Goal: Information Seeking & Learning: Learn about a topic

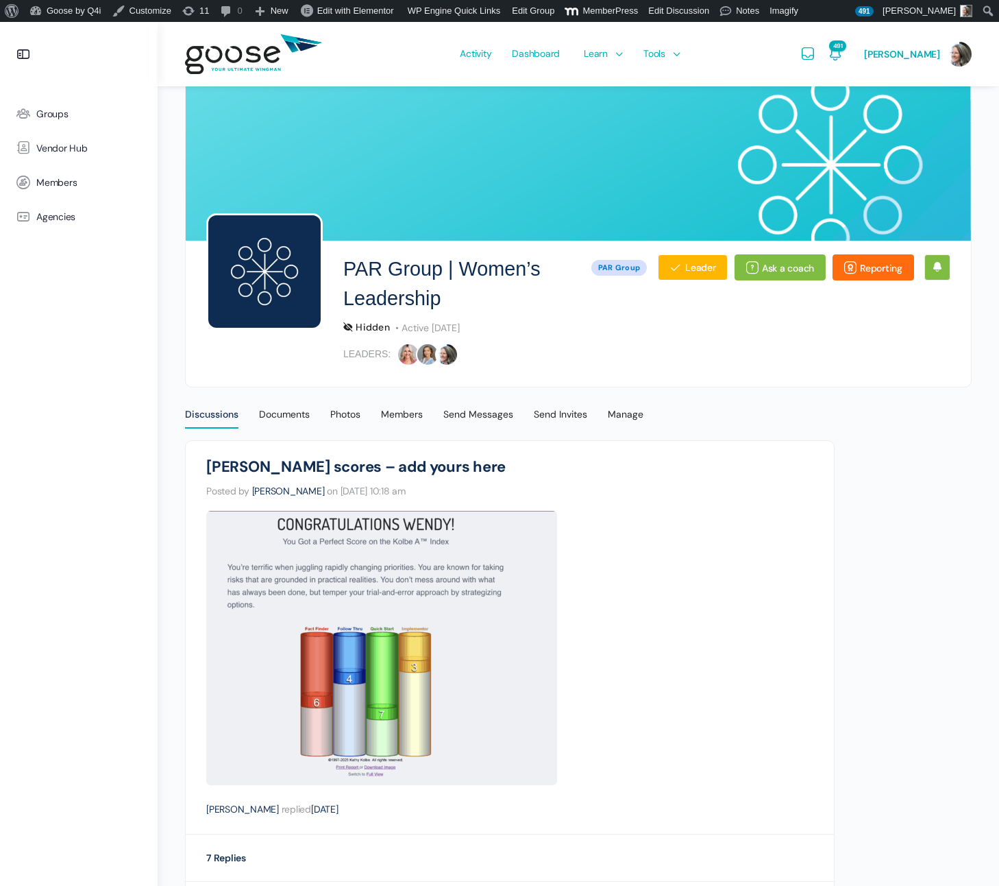
scroll to position [804, 0]
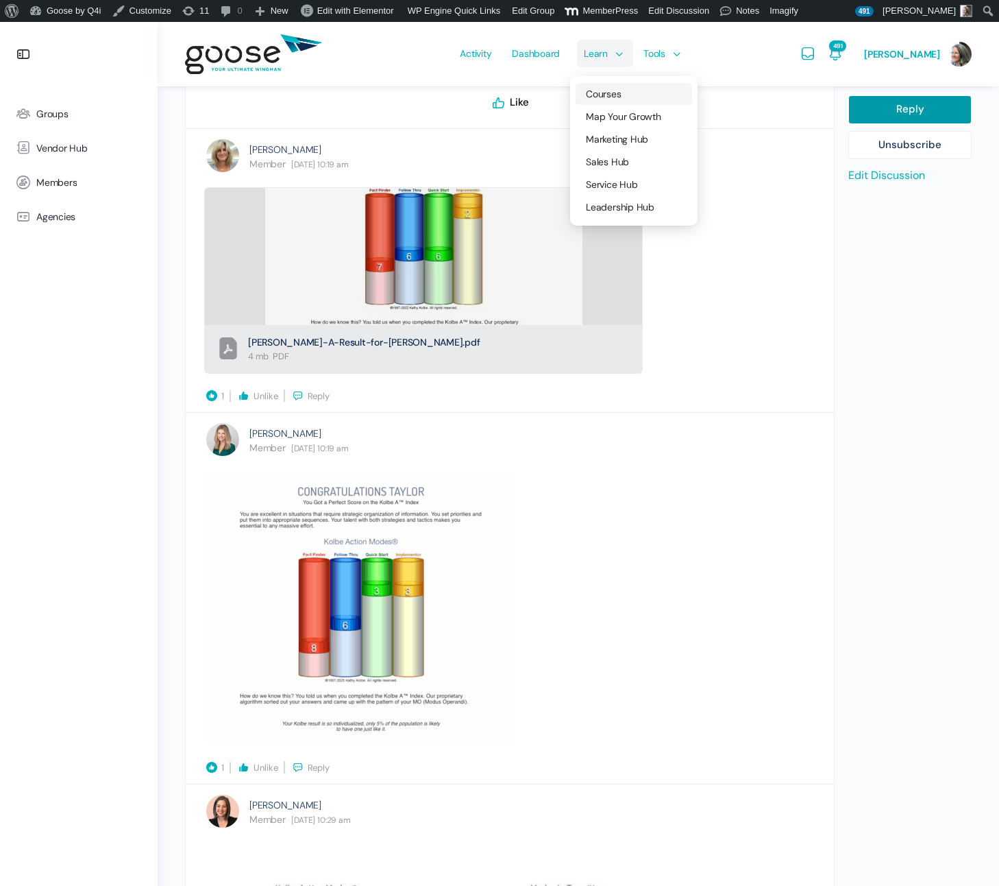
click at [610, 90] on span "Courses" at bounding box center [603, 94] width 35 height 12
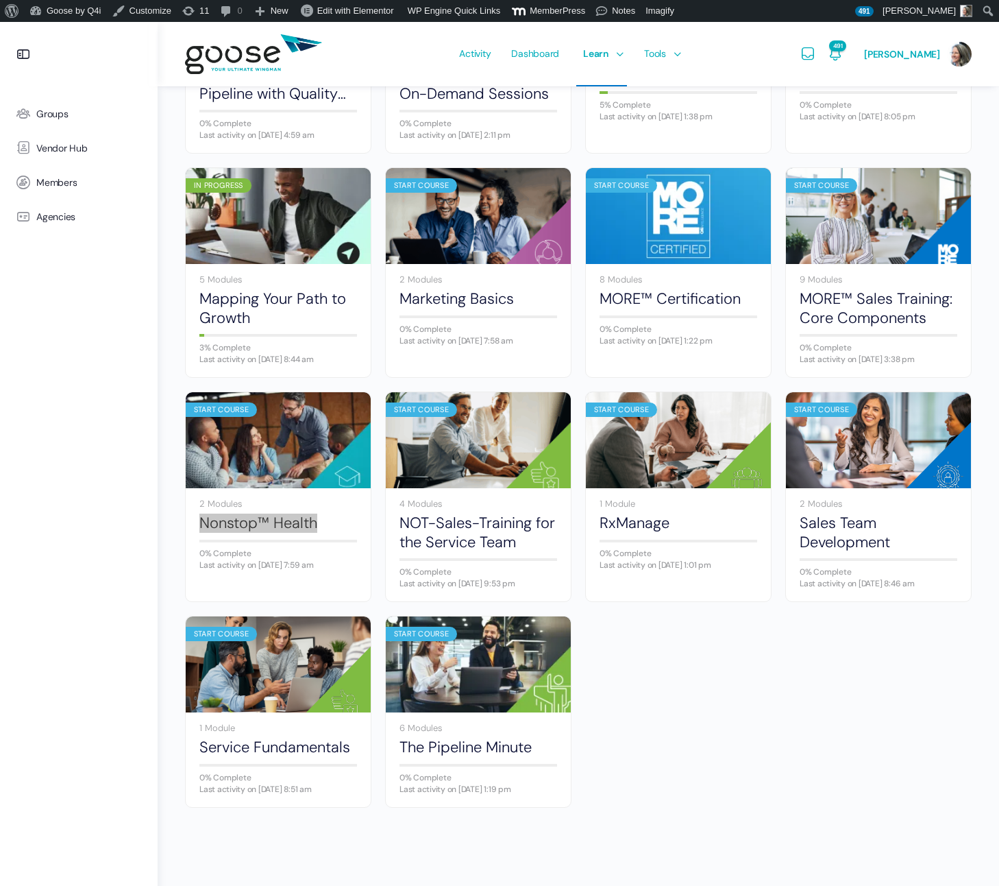
scroll to position [539, 0]
click at [844, 537] on link "Sales Team Development" at bounding box center [879, 532] width 158 height 38
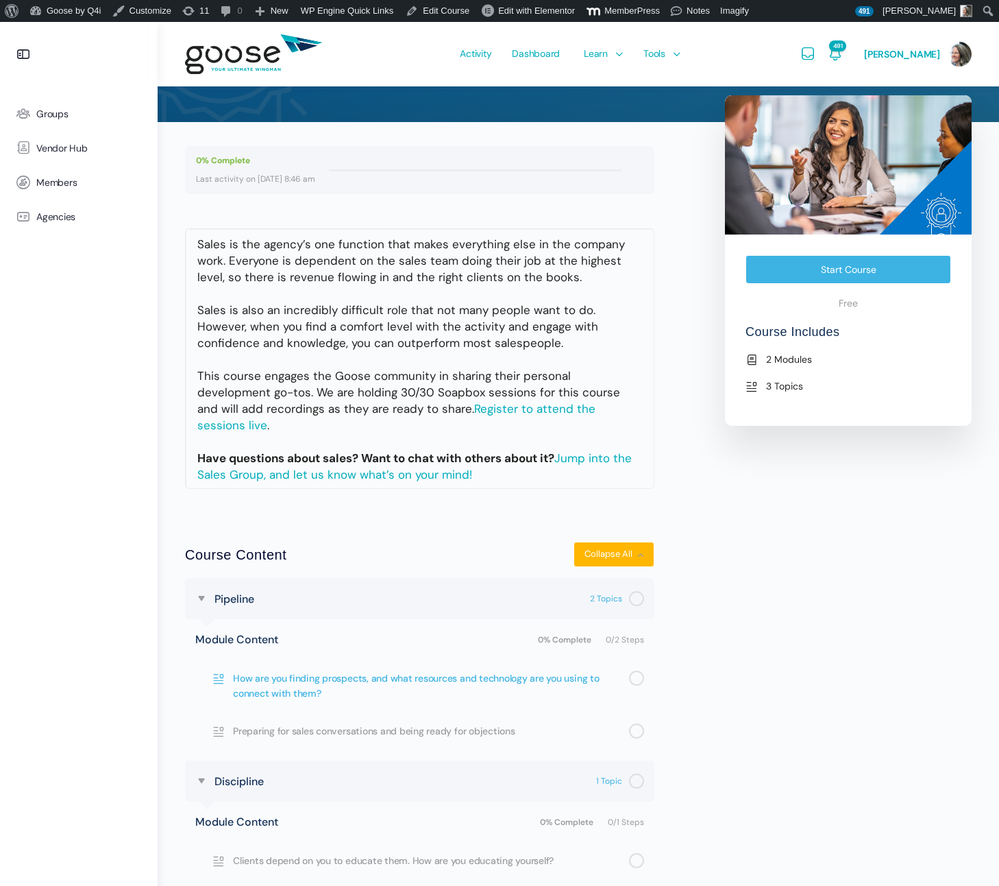
scroll to position [175, 0]
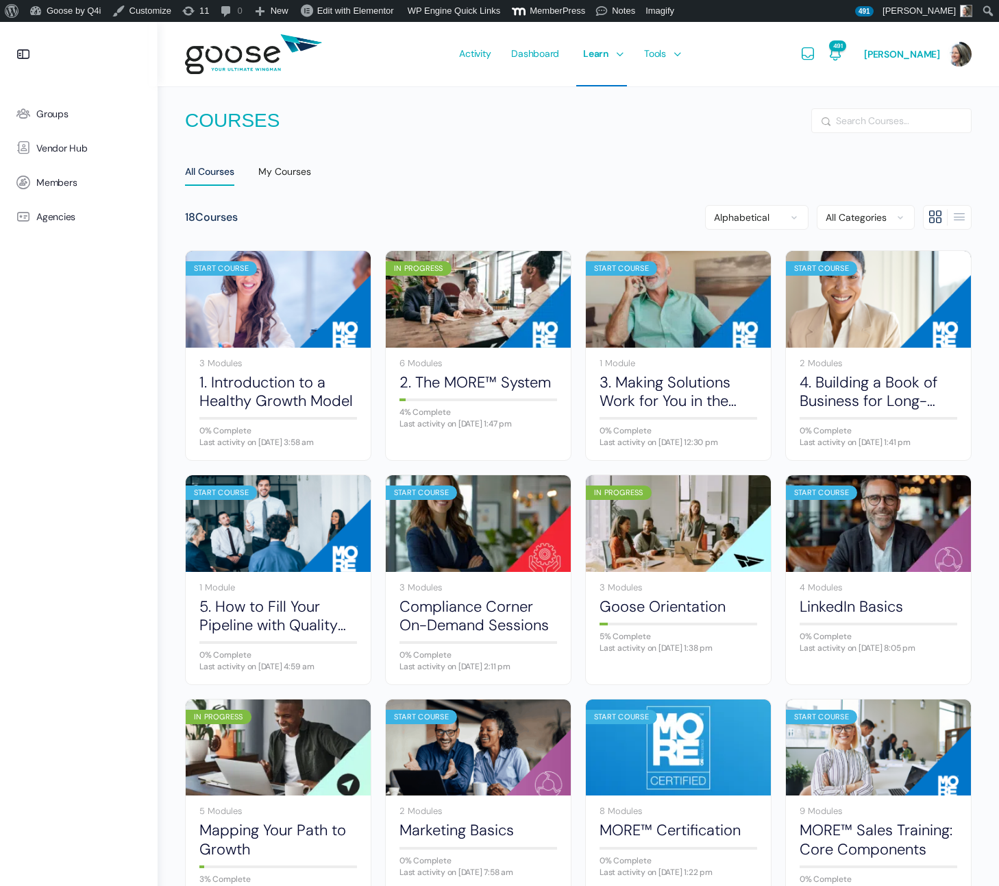
scroll to position [539, 0]
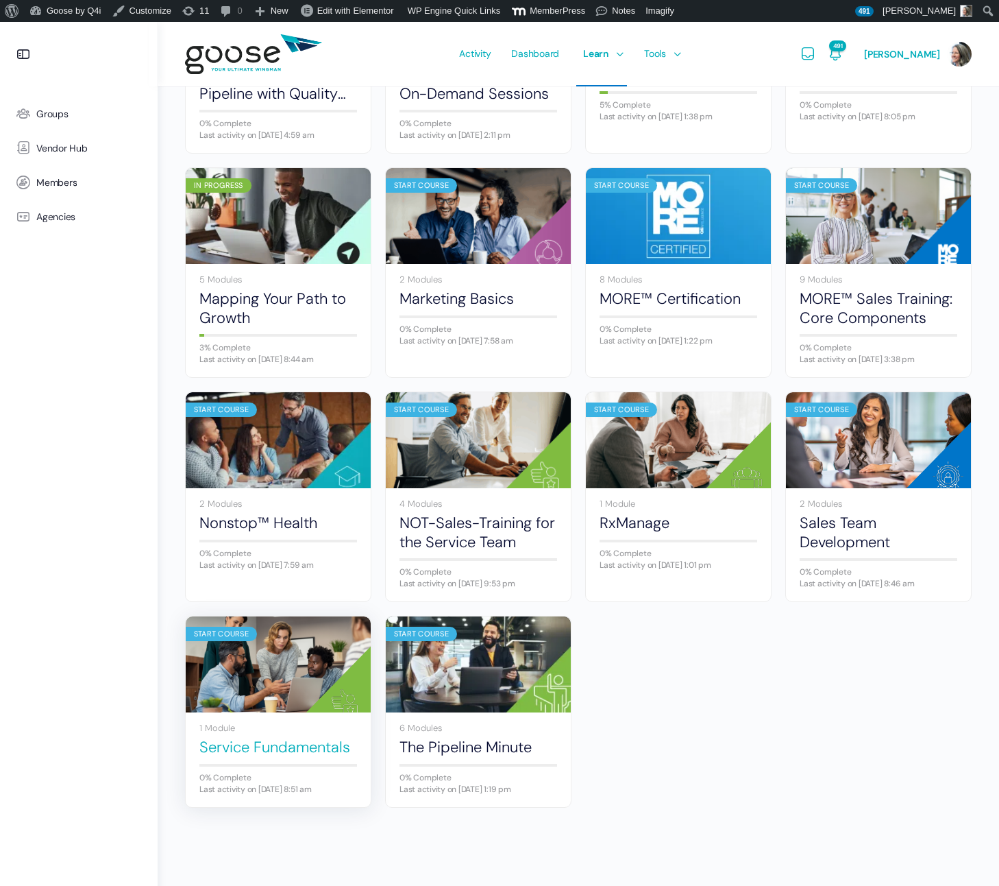
click at [287, 747] on link "Service Fundamentals" at bounding box center [278, 747] width 158 height 19
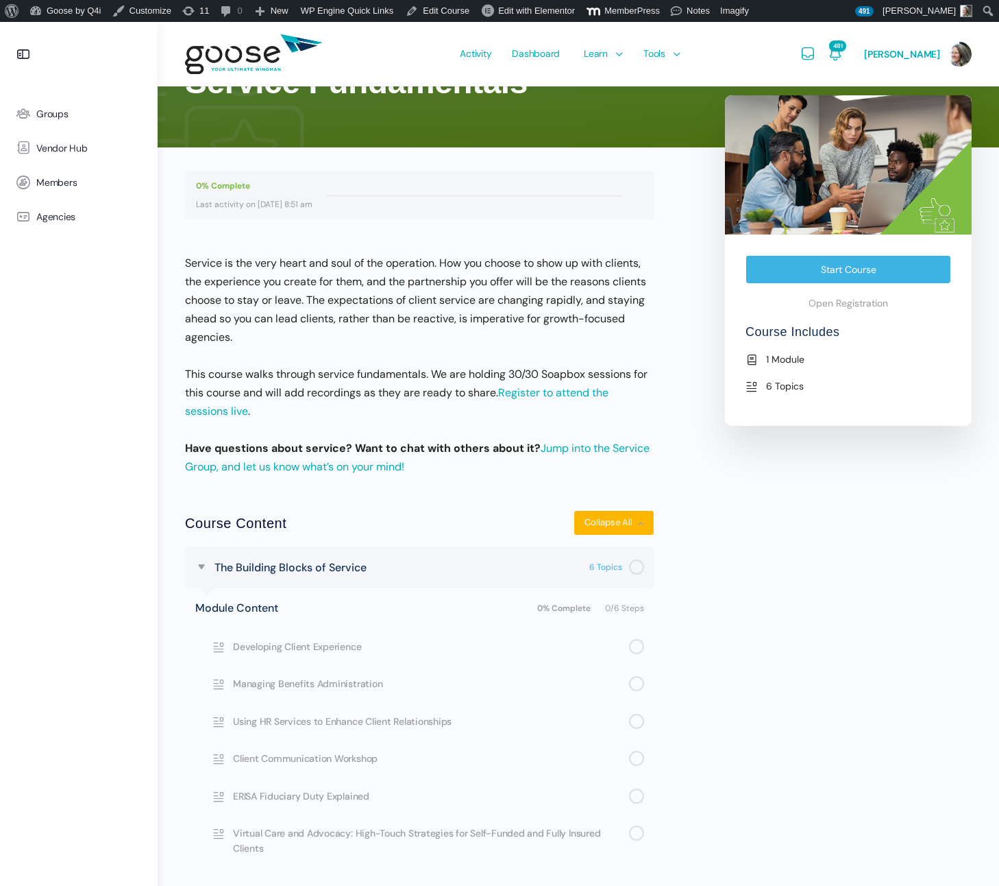
scroll to position [154, 0]
